Goal: Task Accomplishment & Management: Complete application form

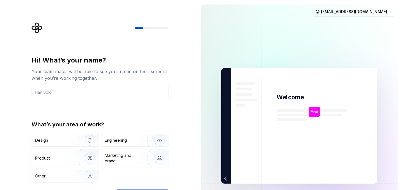
click at [100, 93] on input "text" at bounding box center [100, 92] width 137 height 12
type input "Pramod"
click at [68, 141] on div "Design" at bounding box center [52, 141] width 35 height 6
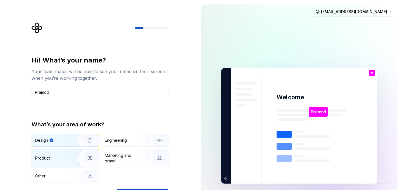
click at [65, 155] on div "Product" at bounding box center [65, 158] width 67 height 18
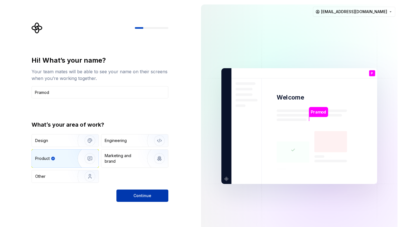
click at [143, 190] on span "Continue" at bounding box center [142, 196] width 18 height 6
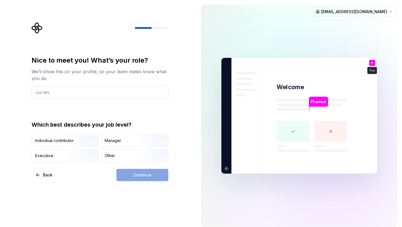
click at [88, 93] on input "text" at bounding box center [100, 92] width 137 height 12
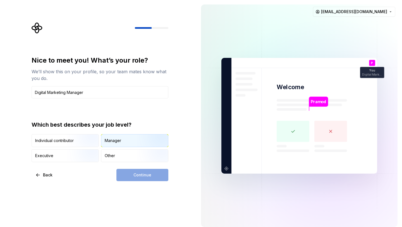
type input "Digital Marketing Manager"
click at [122, 140] on div "Manager" at bounding box center [134, 140] width 67 height 12
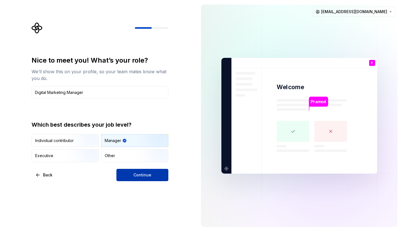
click at [130, 174] on button "Continue" at bounding box center [142, 175] width 52 height 12
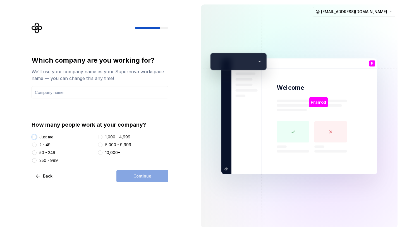
click at [34, 136] on button "Just me" at bounding box center [34, 137] width 4 height 4
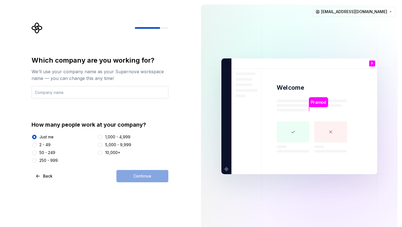
click at [101, 93] on input "text" at bounding box center [100, 92] width 137 height 12
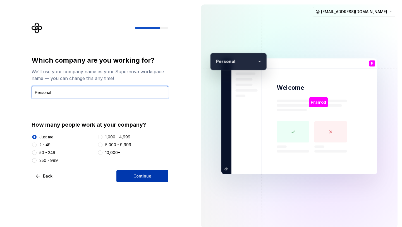
type input "Personal"
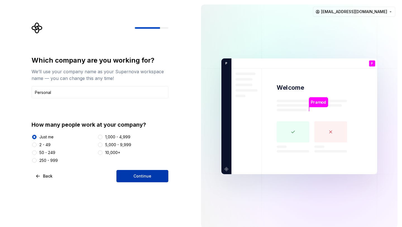
click at [134, 180] on button "Continue" at bounding box center [142, 176] width 52 height 12
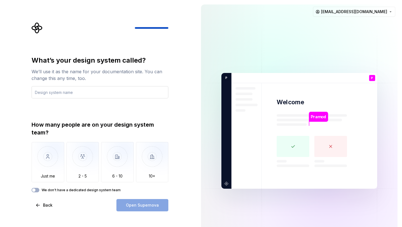
click at [95, 90] on input "text" at bounding box center [100, 92] width 137 height 12
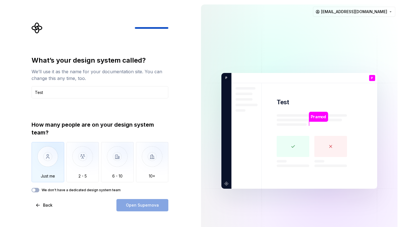
type input "Test"
click at [56, 157] on img "button" at bounding box center [48, 160] width 33 height 37
click at [132, 190] on span "Open Supernova" at bounding box center [142, 205] width 33 height 6
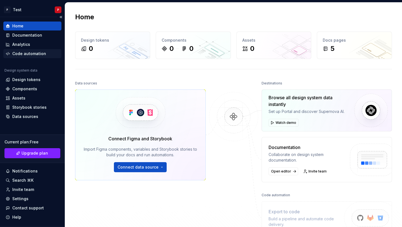
click at [20, 55] on div "Code automation" at bounding box center [29, 54] width 34 height 6
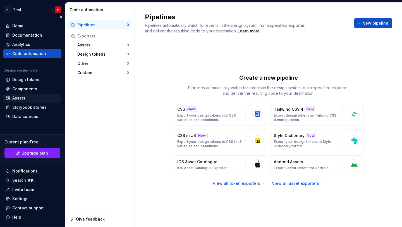
click at [24, 99] on div "Assets" at bounding box center [18, 98] width 13 height 6
